Goal: Check status: Check status

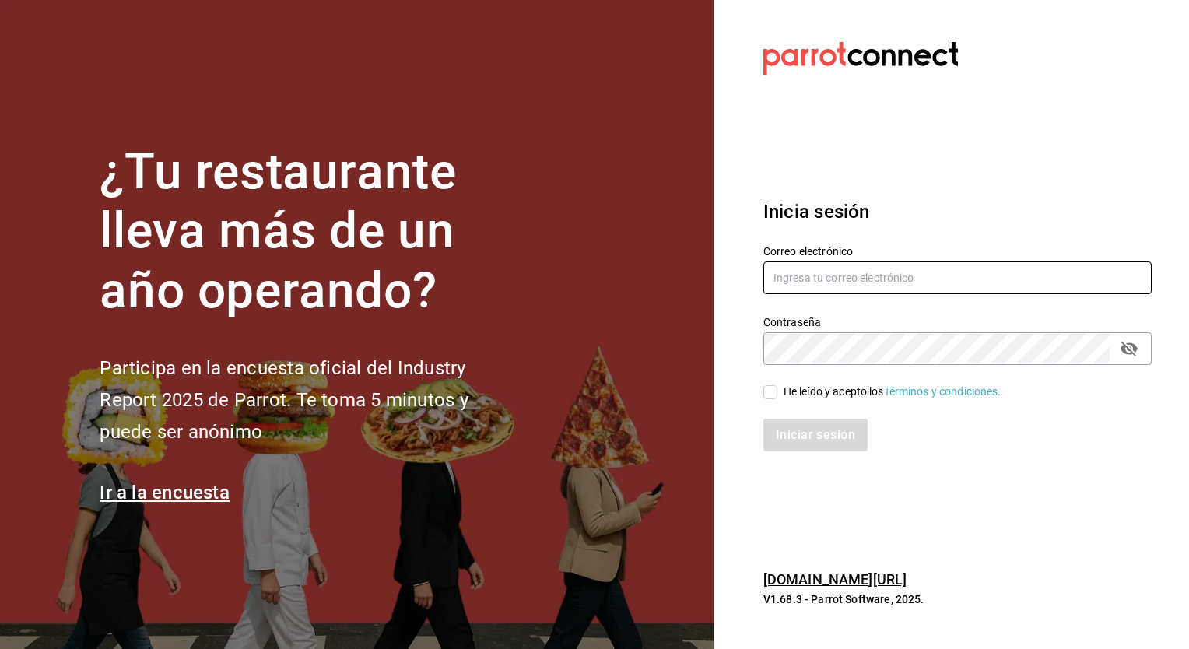
type input "[EMAIL_ADDRESS][DOMAIN_NAME]"
click at [782, 391] on label "He leído y acepto los Términos y condiciones." at bounding box center [883, 392] width 238 height 16
click at [778, 391] on input "He leído y acepto los Términos y condiciones." at bounding box center [771, 392] width 14 height 14
checkbox input "true"
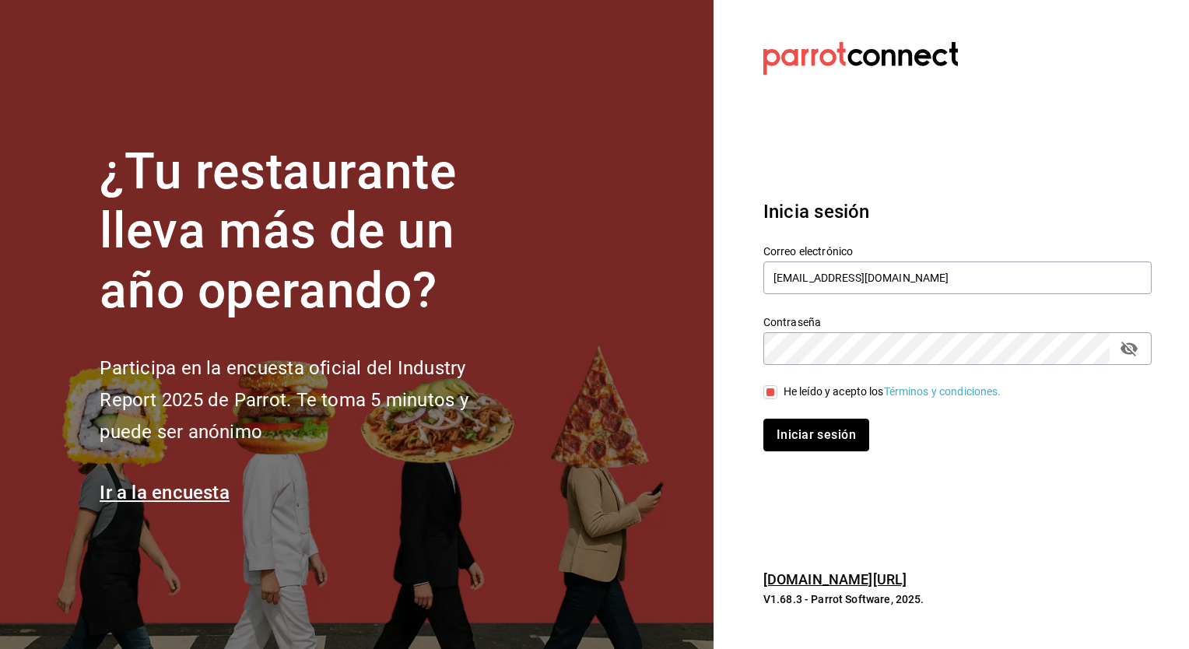
drag, startPoint x: 808, startPoint y: 448, endPoint x: 815, endPoint y: 456, distance: 10.5
click at [814, 456] on div "Inicia sesión Correo electrónico [EMAIL_ADDRESS][DOMAIN_NAME] Contraseña Contra…" at bounding box center [958, 325] width 388 height 292
click at [816, 437] on button "Iniciar sesión" at bounding box center [817, 435] width 106 height 33
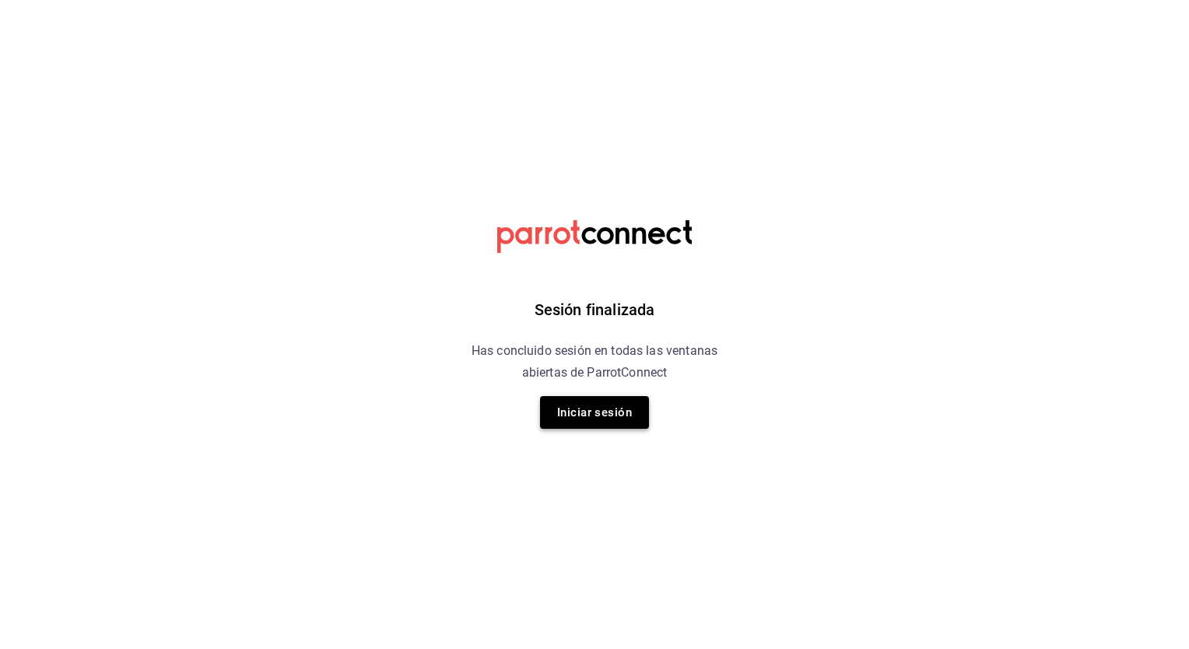
click at [614, 403] on button "Iniciar sesión" at bounding box center [594, 412] width 109 height 33
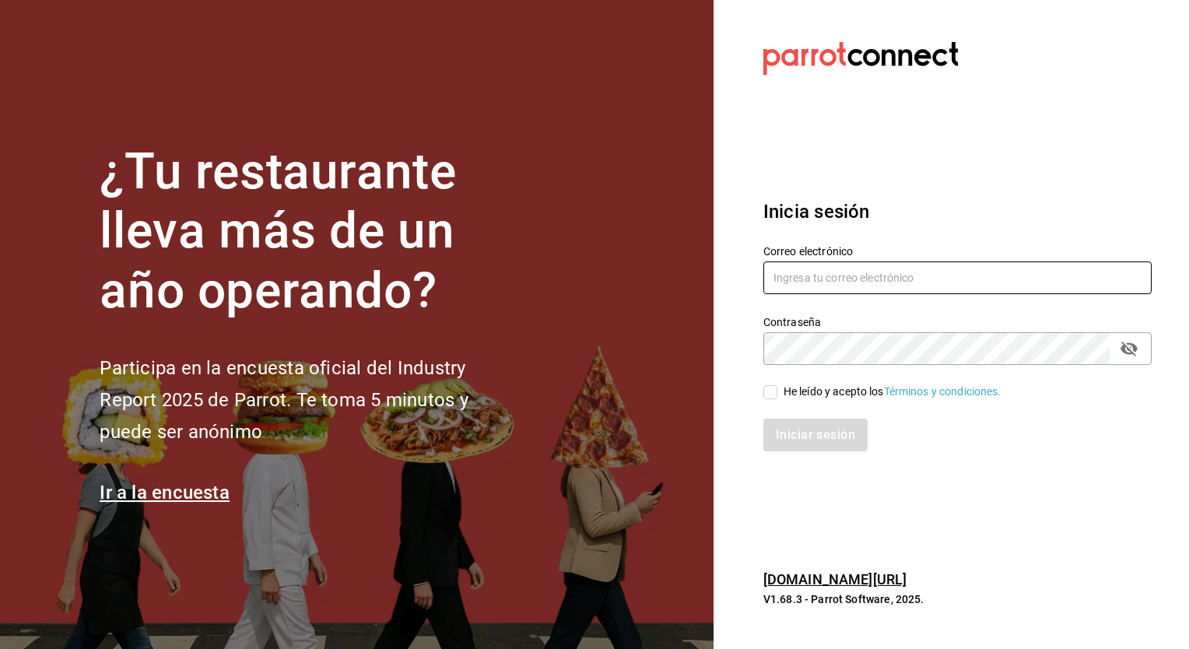
type input "[EMAIL_ADDRESS][DOMAIN_NAME]"
click at [772, 397] on input "He leído y acepto los Términos y condiciones." at bounding box center [771, 392] width 14 height 14
checkbox input "true"
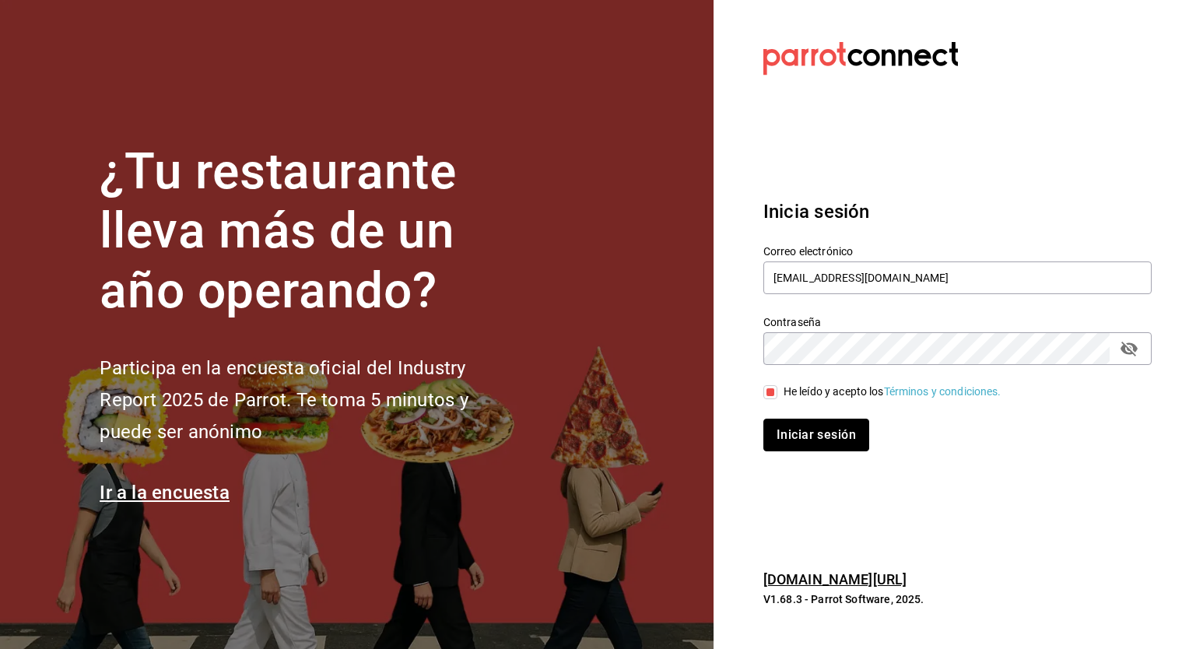
click at [781, 426] on button "Iniciar sesión" at bounding box center [817, 435] width 106 height 33
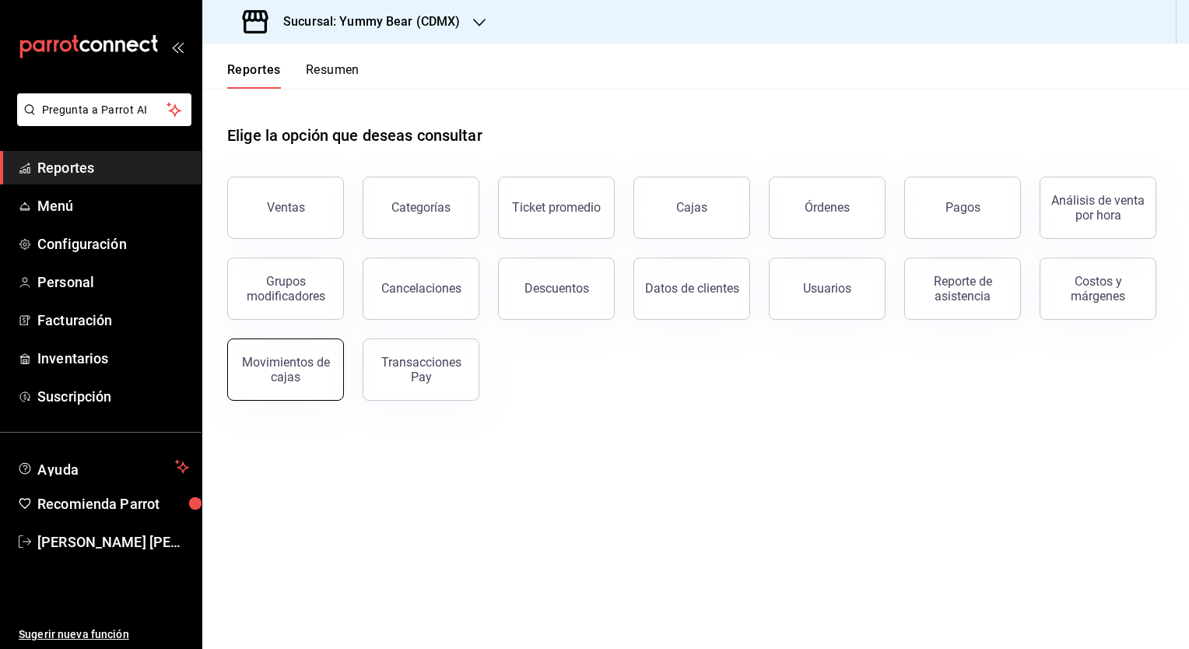
click at [287, 363] on div "Movimientos de cajas" at bounding box center [285, 370] width 97 height 30
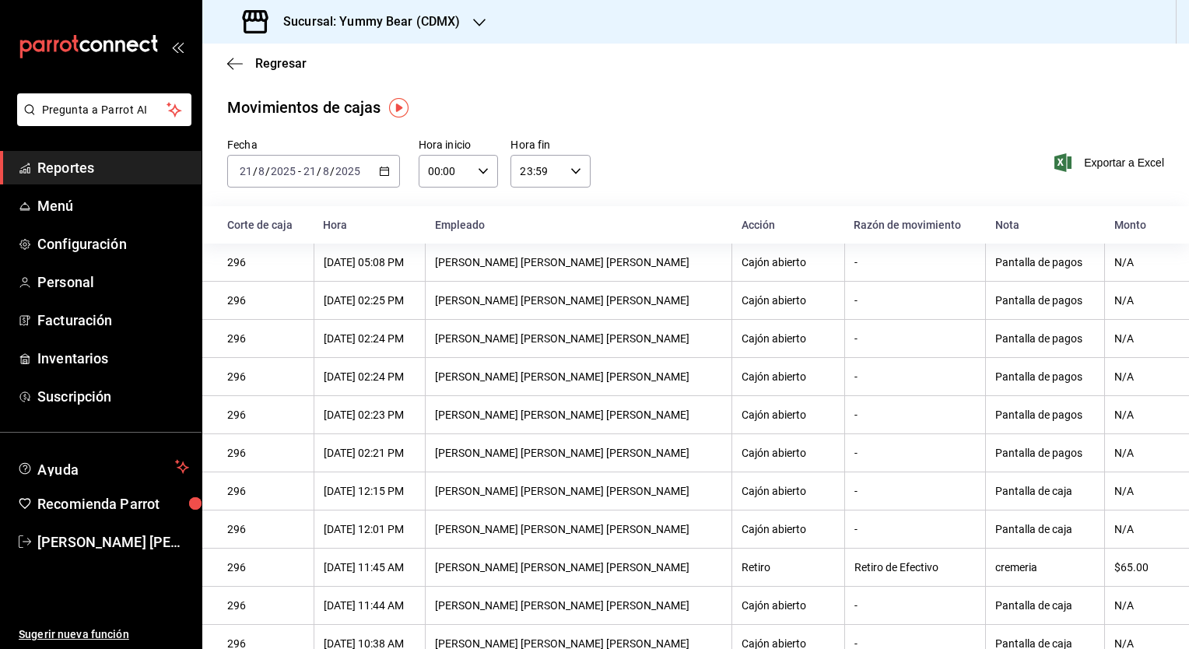
click at [379, 174] on icon "button" at bounding box center [384, 171] width 11 height 11
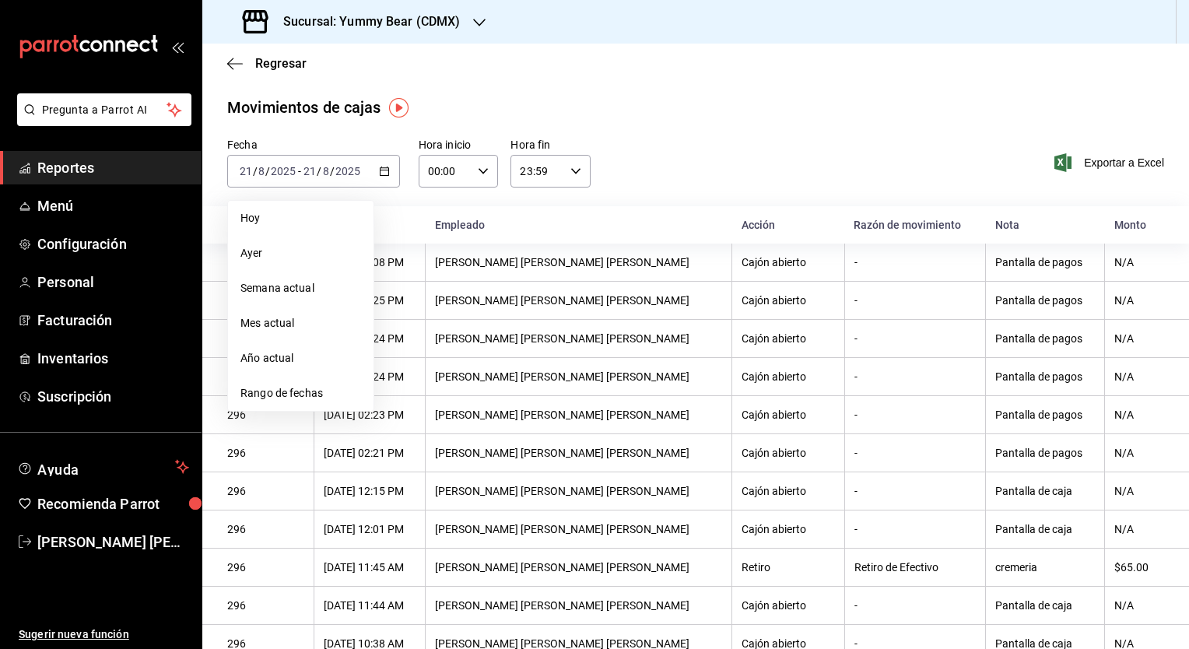
click at [256, 256] on span "Ayer" at bounding box center [301, 253] width 121 height 16
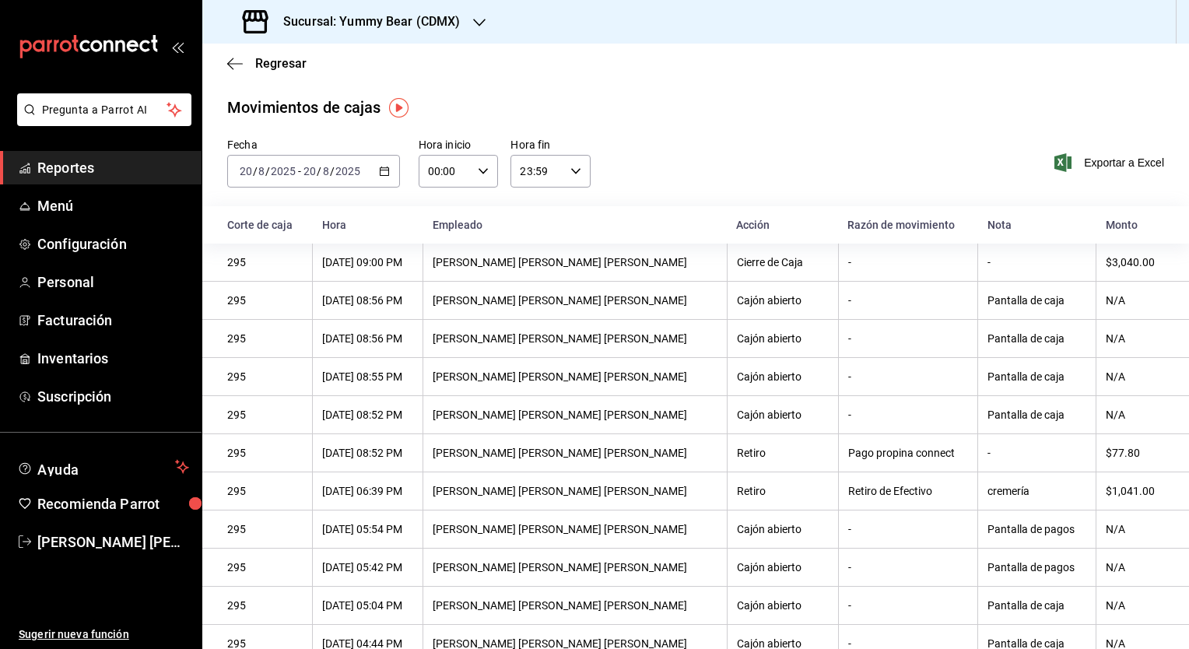
click at [381, 166] on icon "button" at bounding box center [384, 171] width 11 height 11
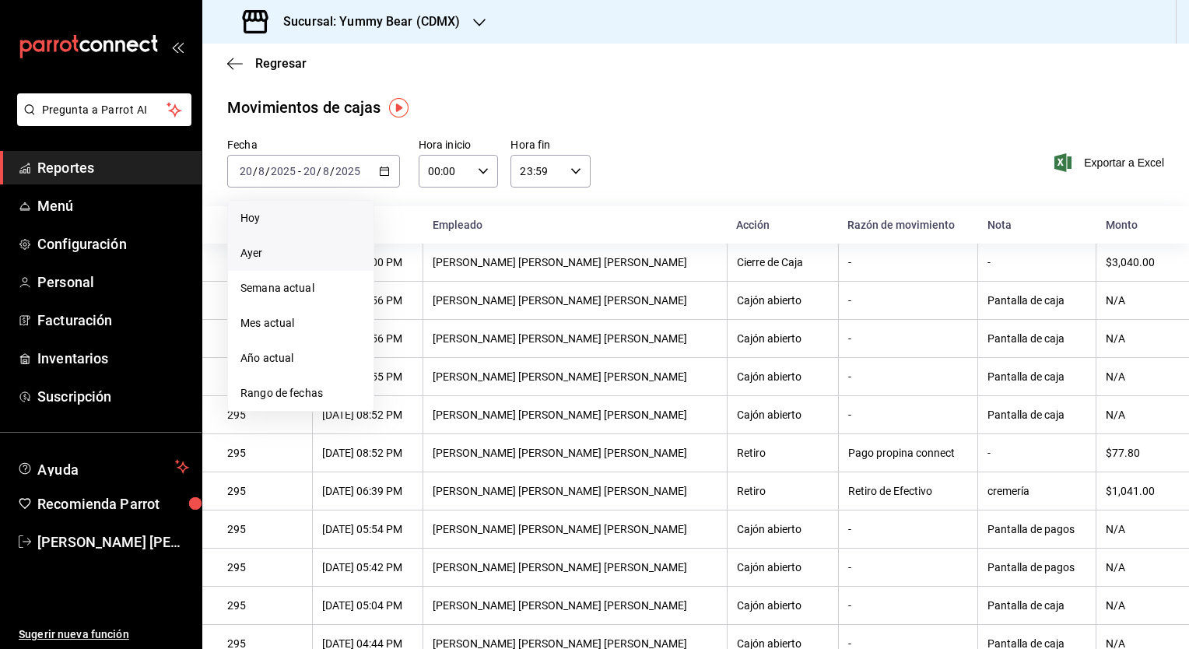
click at [271, 219] on span "Hoy" at bounding box center [301, 218] width 121 height 16
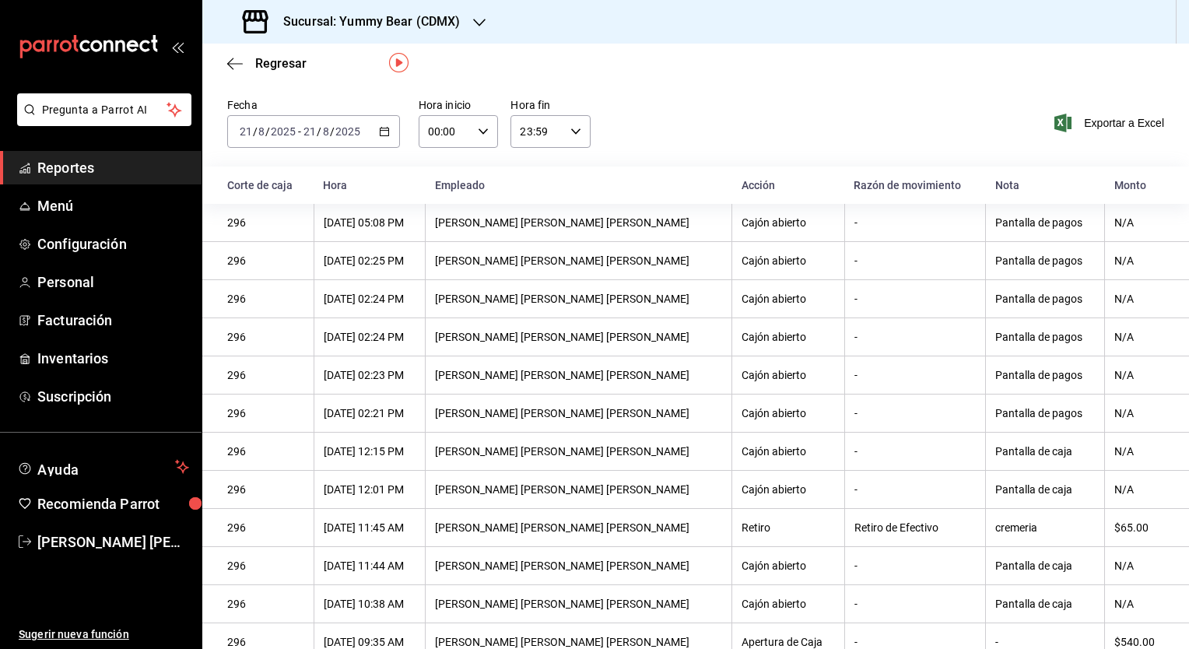
scroll to position [65, 0]
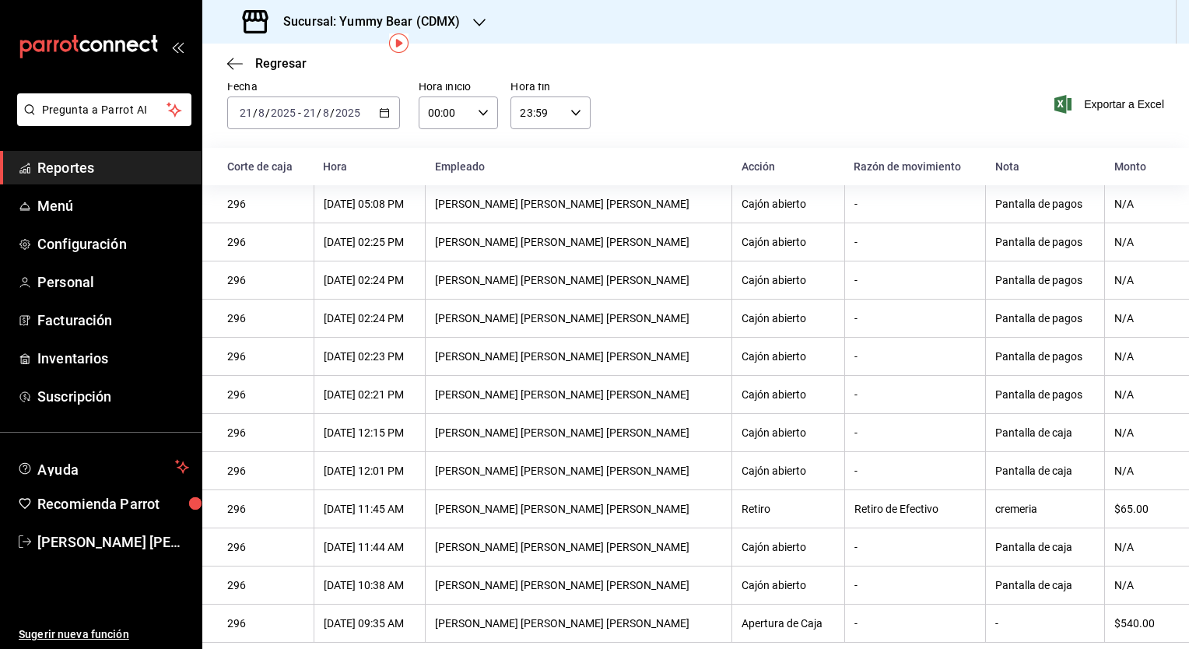
click at [390, 106] on div "[DATE] [DATE] - [DATE] [DATE]" at bounding box center [313, 113] width 173 height 33
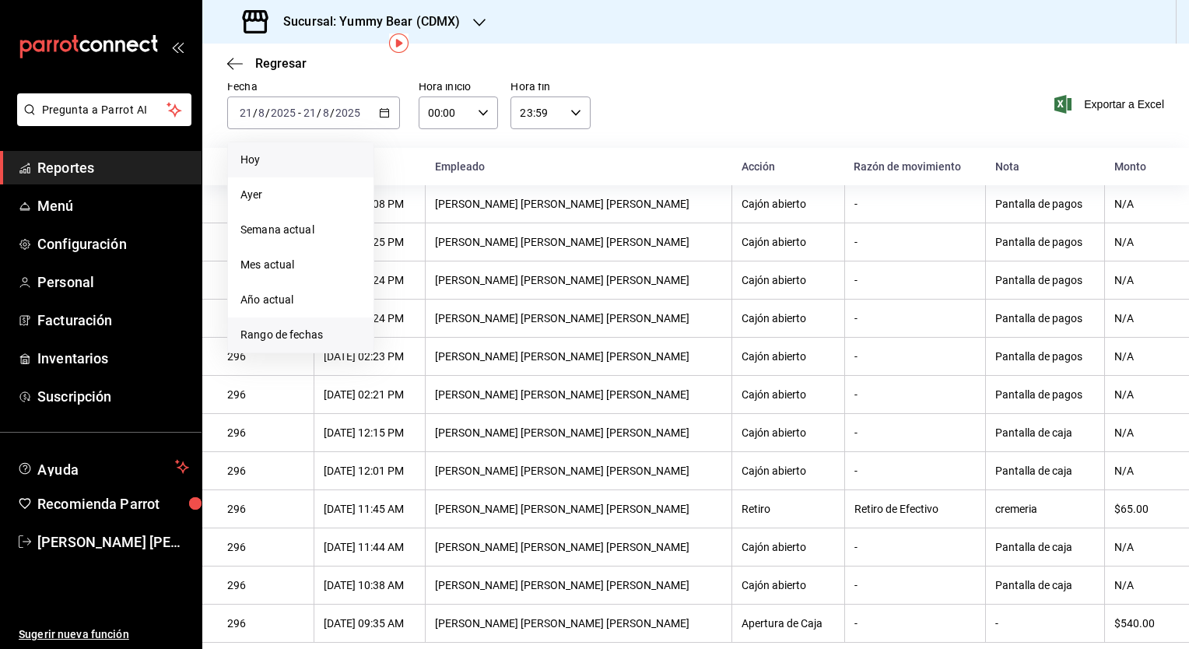
click at [268, 332] on span "Rango de fechas" at bounding box center [301, 335] width 121 height 16
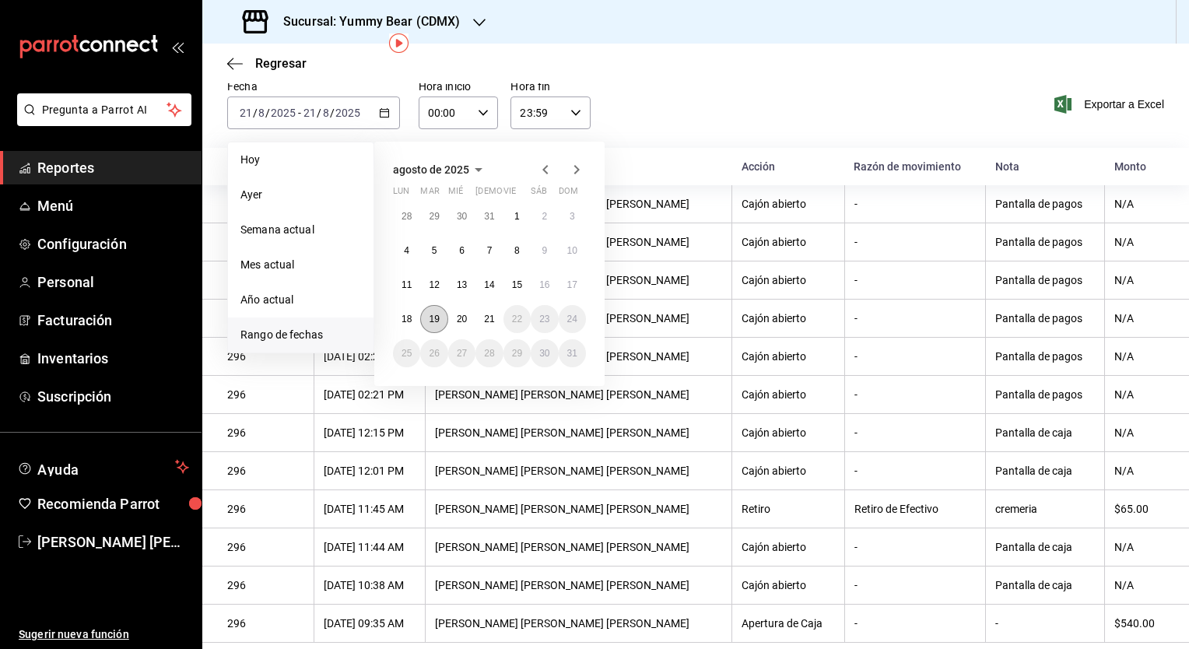
click at [440, 313] on button "19" at bounding box center [433, 319] width 27 height 28
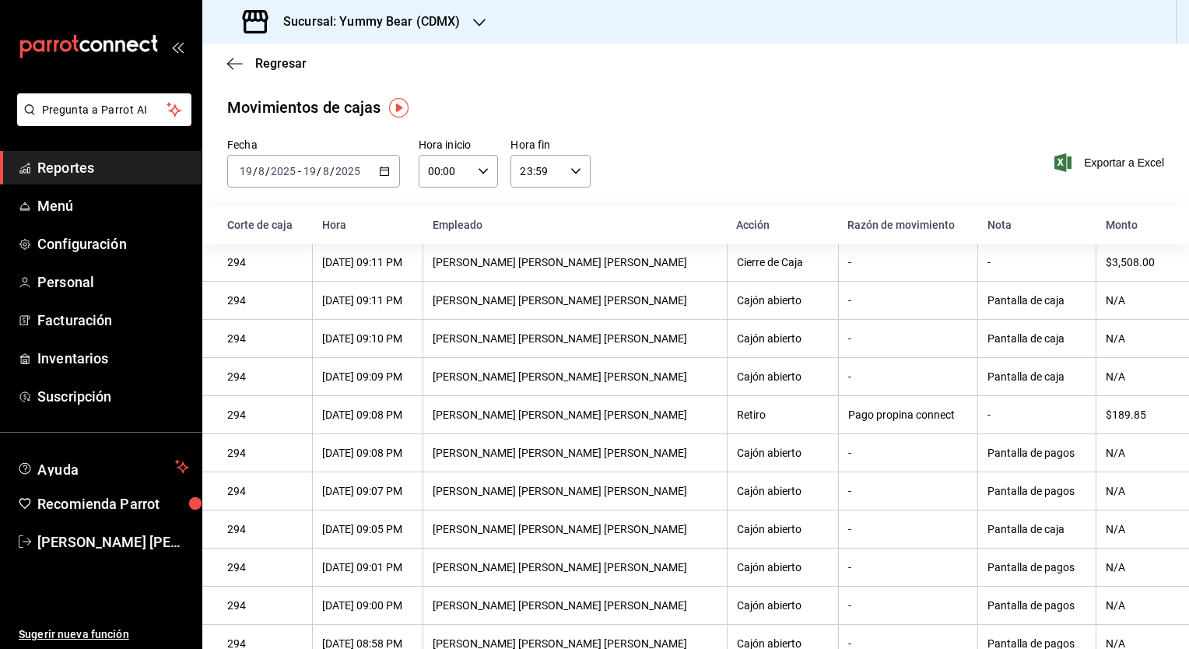
click at [1127, 258] on div "$3,508.00" at bounding box center [1135, 262] width 58 height 12
drag, startPoint x: 1127, startPoint y: 258, endPoint x: 1090, endPoint y: 263, distance: 37.8
click at [1106, 263] on div "$3,508.00" at bounding box center [1135, 262] width 58 height 12
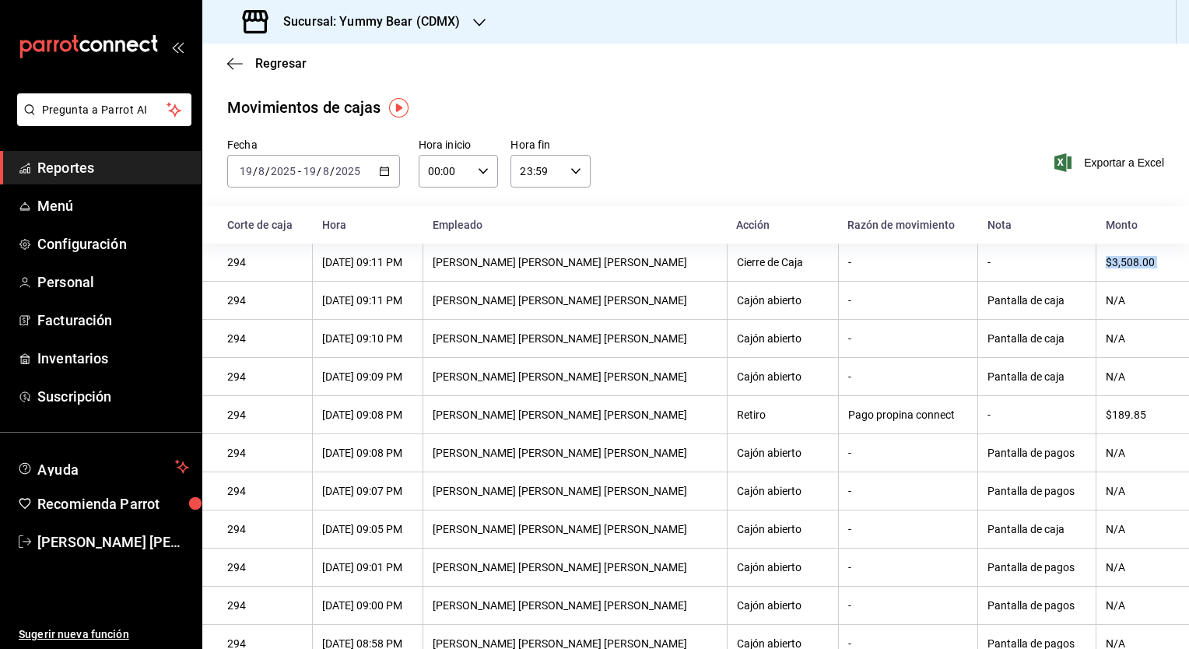
click at [380, 176] on \(Stroke\) "button" at bounding box center [384, 171] width 9 height 9
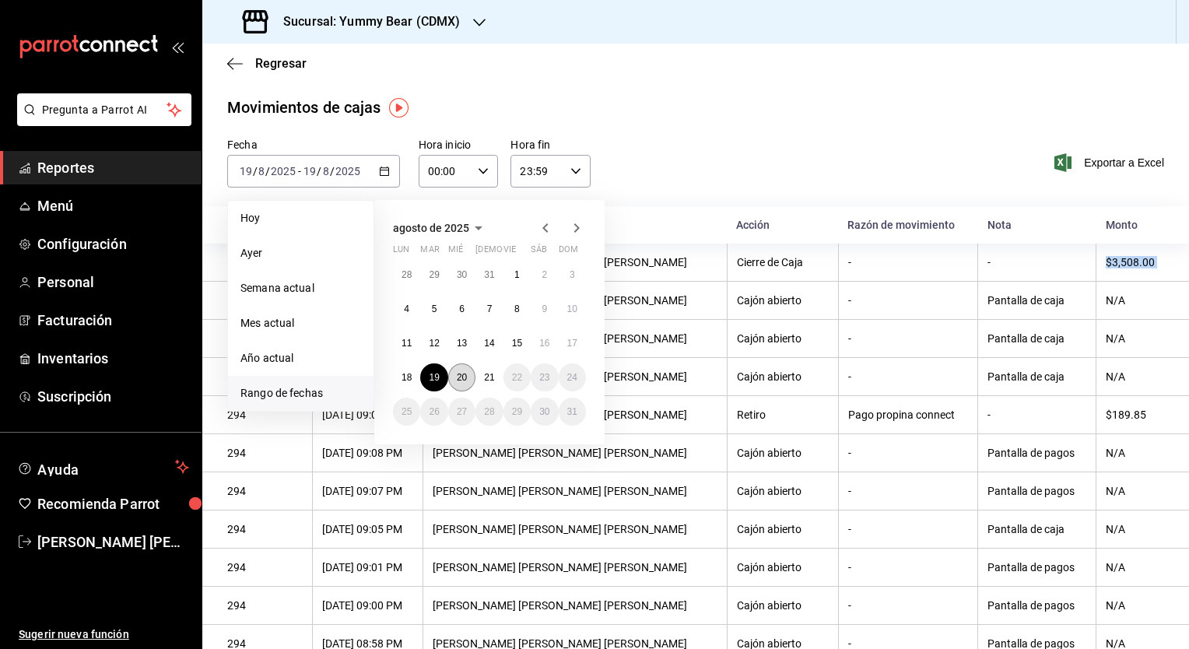
click at [461, 376] on abbr "20" at bounding box center [462, 377] width 10 height 11
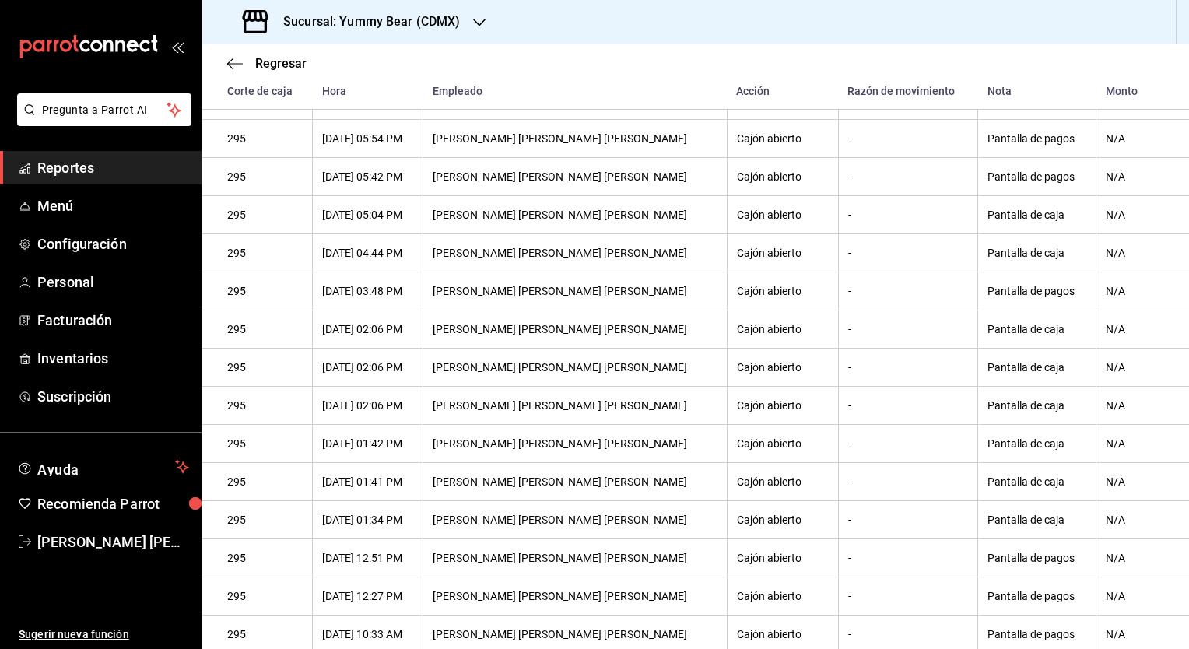
scroll to position [634, 0]
